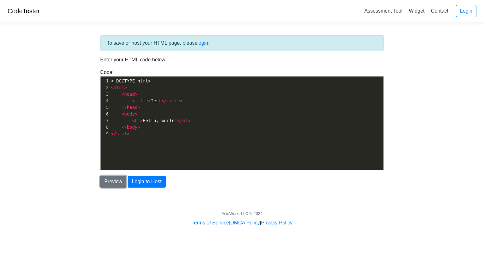
click at [107, 182] on button "Preview" at bounding box center [113, 182] width 26 height 12
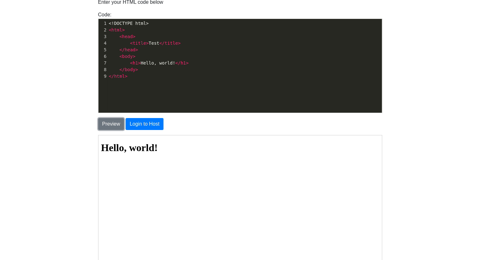
scroll to position [78, 0]
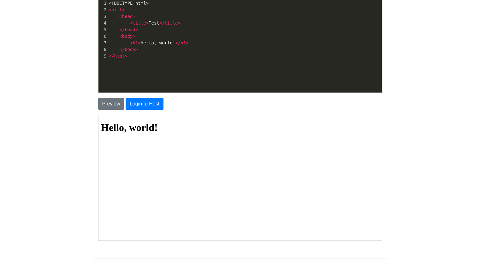
click at [179, 140] on html "Hello, world!" at bounding box center [239, 127] width 283 height 25
click at [273, 69] on div "xxxxxxxxxx 1 <!DOCTYPE html> 2 < html > 3 < head > 4 < title > Test </ title > …" at bounding box center [244, 50] width 293 height 103
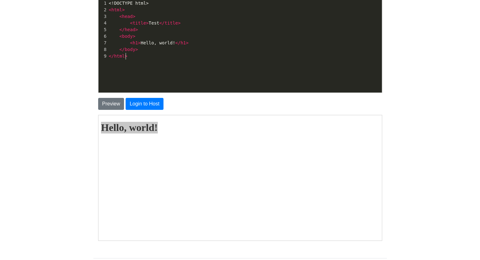
click at [273, 69] on div "xxxxxxxxxx 1 <!DOCTYPE html> 2 < html > 3 < head > 4 < title > Test </ title > …" at bounding box center [244, 50] width 293 height 103
click at [273, 69] on div "x 1 <!DOCTYPE html> 2 < html > 3 < head > 4 < title > Test </ title > 5 </ head…" at bounding box center [244, 50] width 293 height 103
type textarea "<!DOCTYPE html> <html> <head> <title>Test</title> </head> <body> <h1>Hello, wor…"
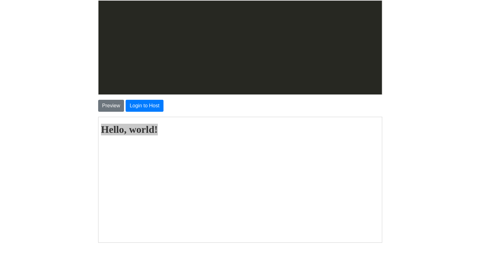
scroll to position [288, 0]
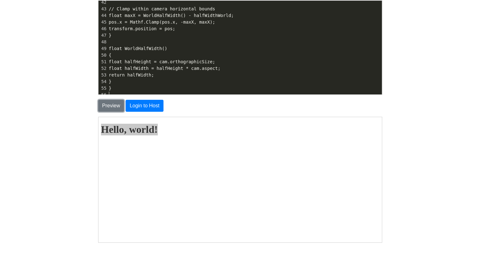
click at [113, 104] on button "Preview" at bounding box center [111, 106] width 26 height 12
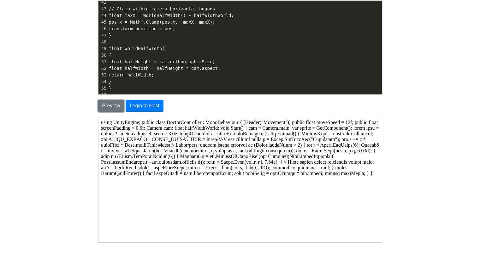
scroll to position [231, 0]
